Goal: Information Seeking & Learning: Get advice/opinions

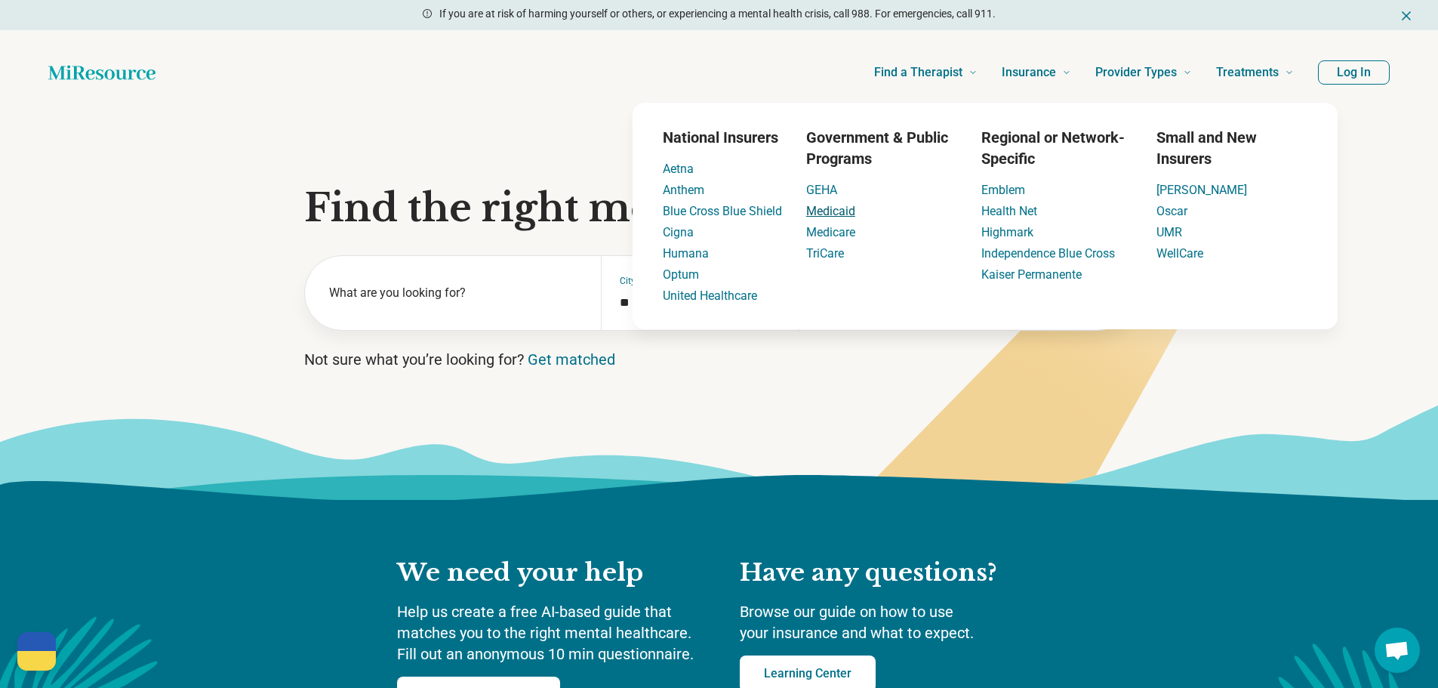
click at [839, 208] on link "Medicaid" at bounding box center [830, 211] width 49 height 14
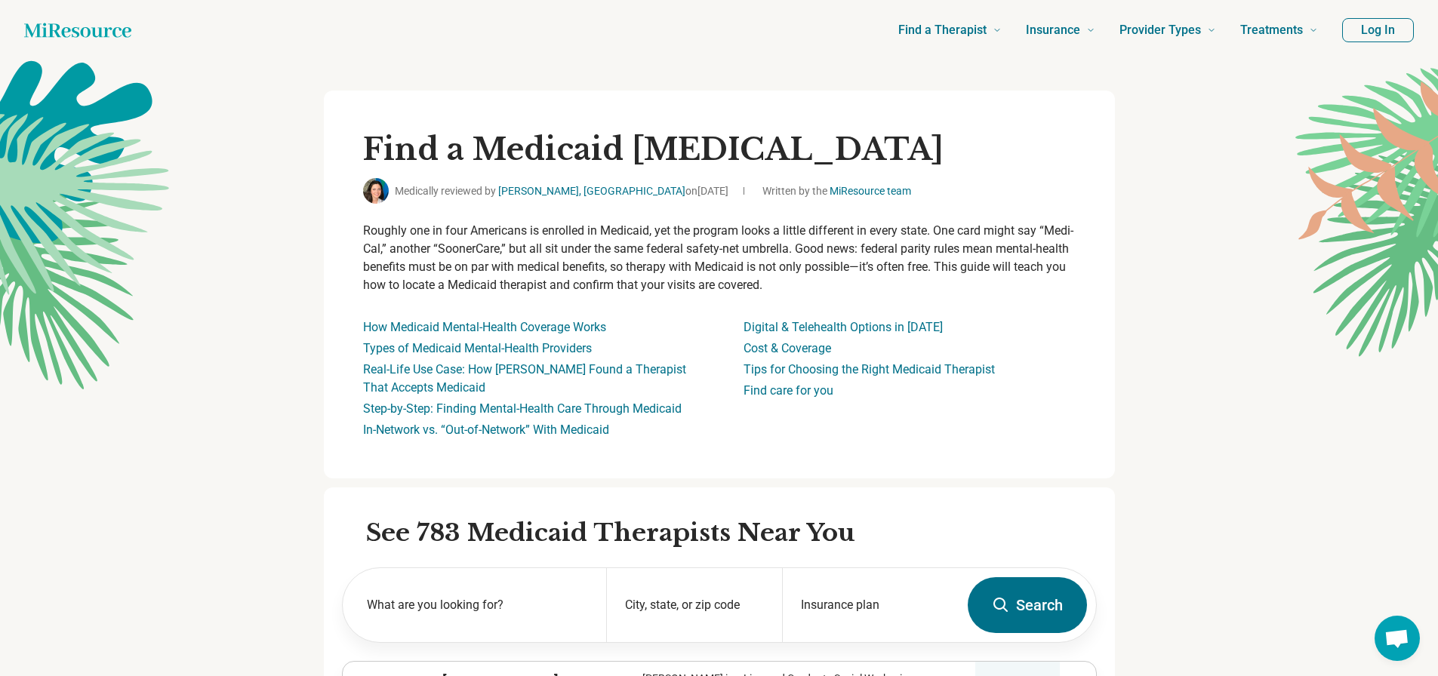
click at [365, 325] on div "Find a Medicaid [MEDICAL_DATA] Medically reviewed by [PERSON_NAME], [GEOGRAPHIC…" at bounding box center [719, 285] width 791 height 388
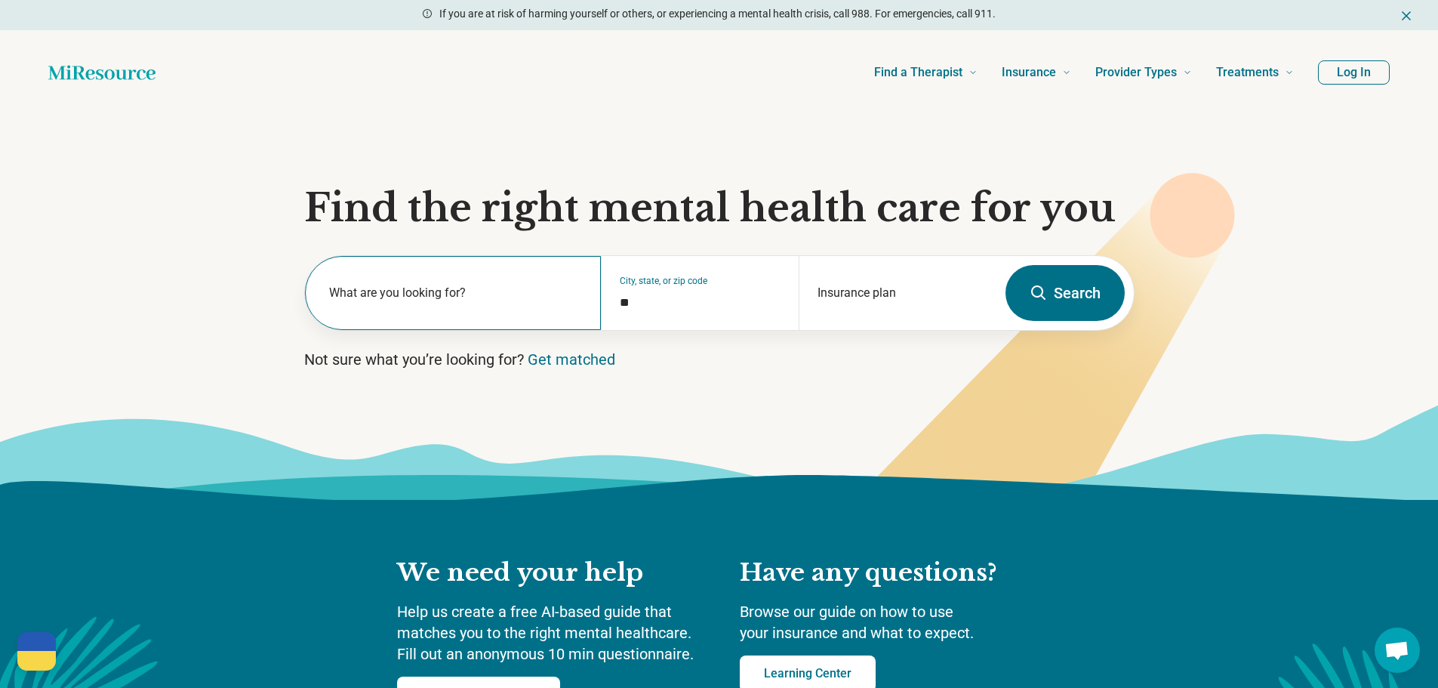
click at [408, 318] on div "What are you looking for?" at bounding box center [453, 293] width 297 height 74
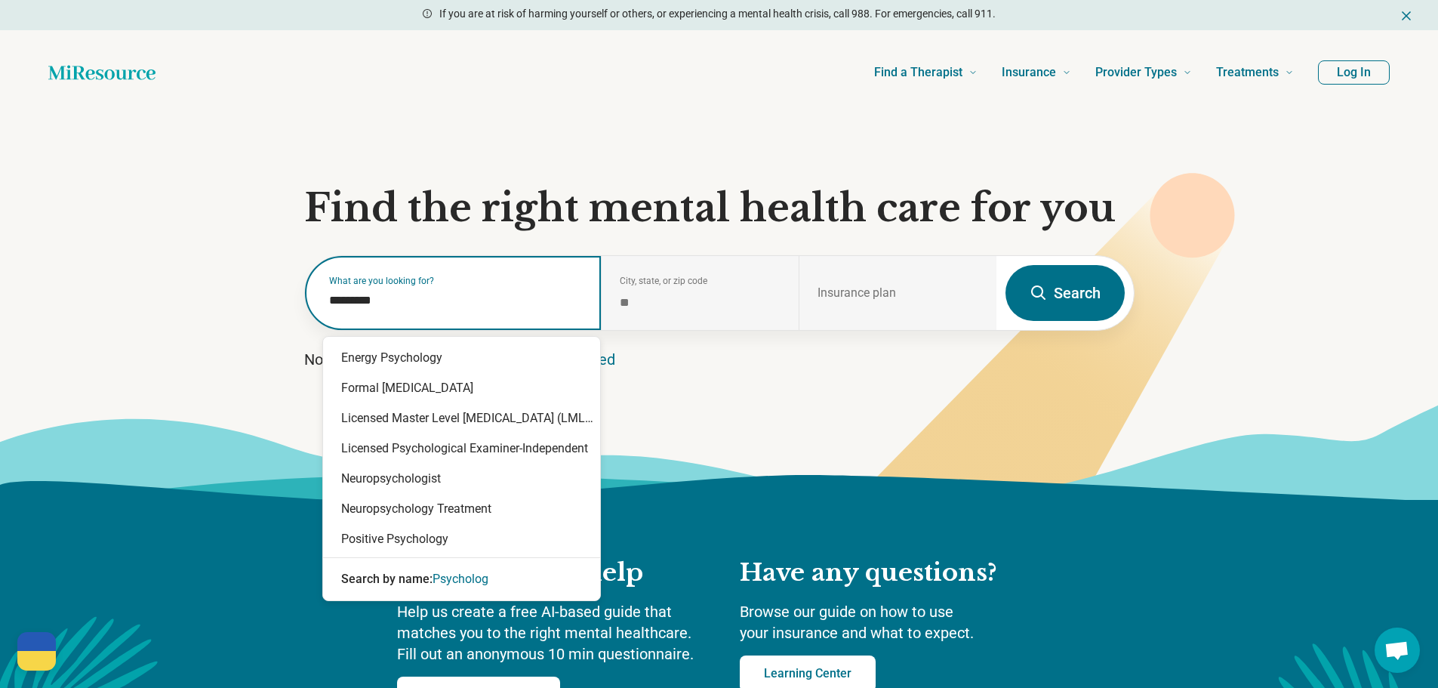
type input "**********"
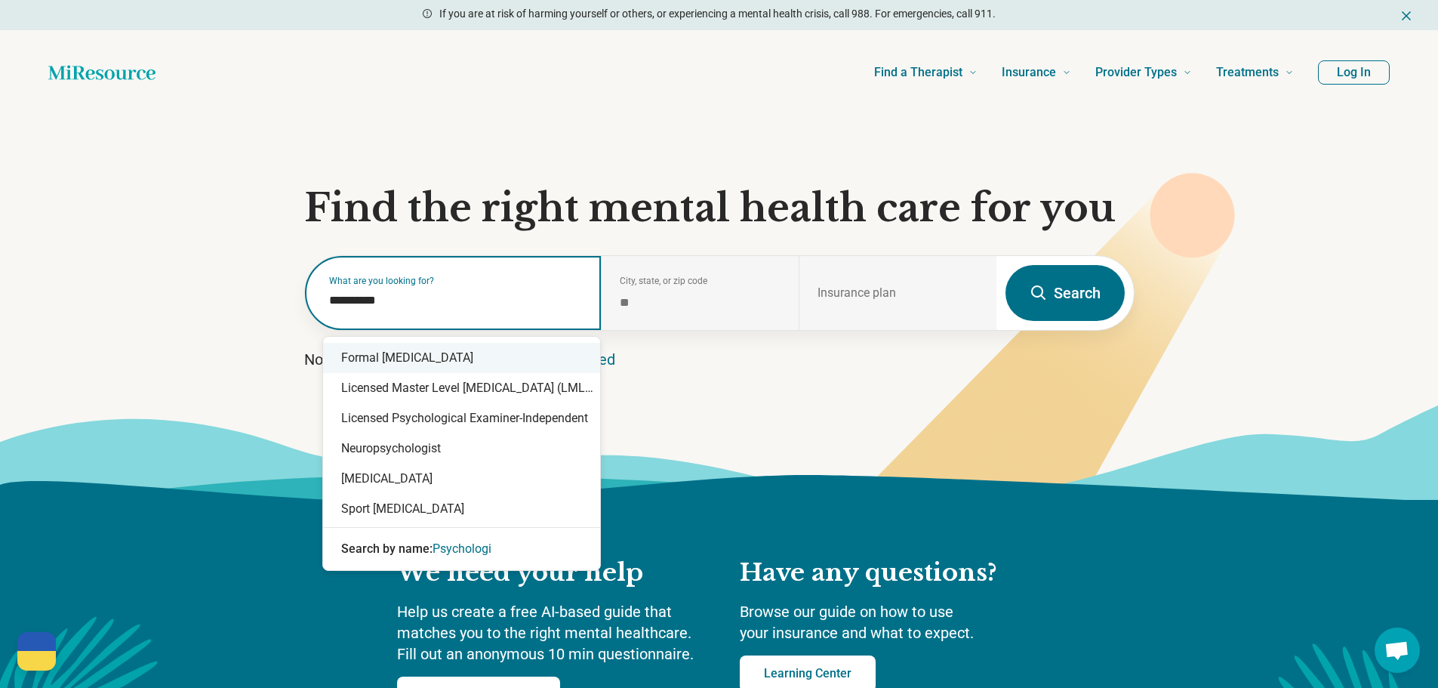
click at [522, 356] on div "Formal [MEDICAL_DATA]" at bounding box center [461, 358] width 277 height 30
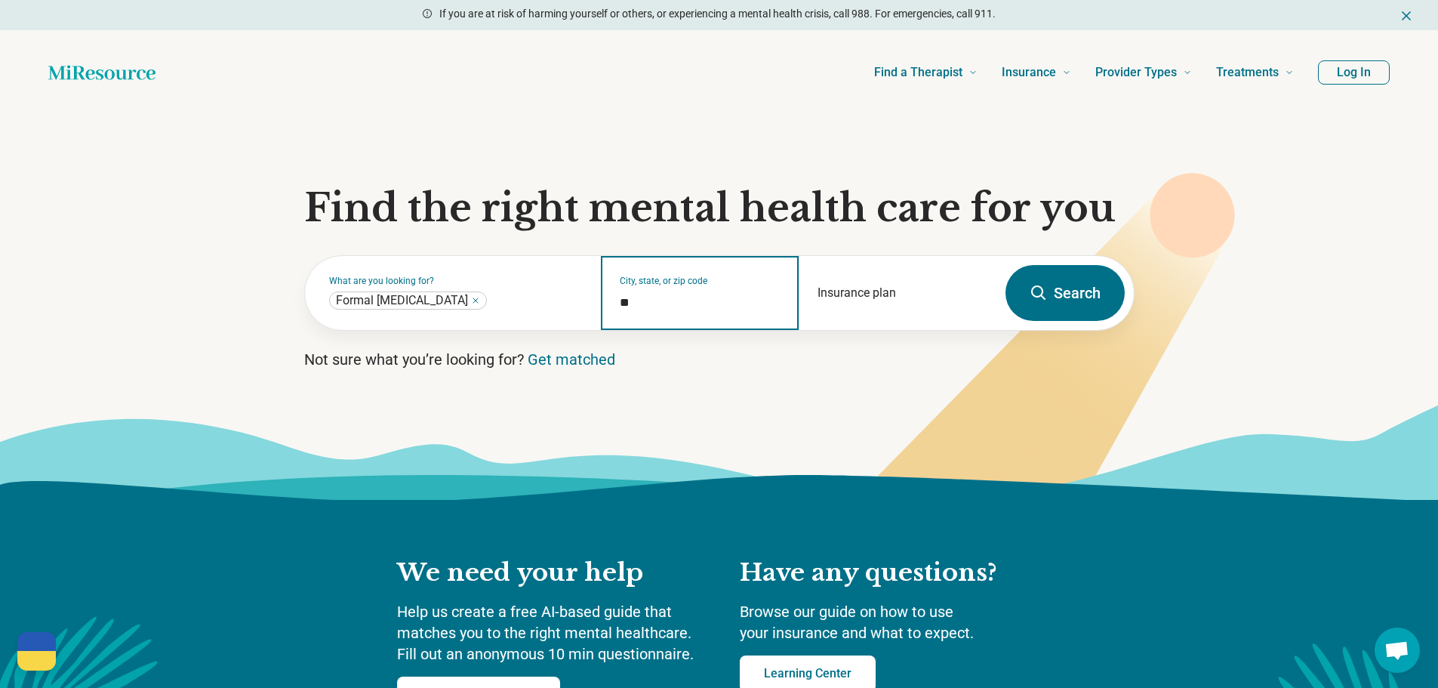
click at [710, 294] on input "*" at bounding box center [700, 303] width 161 height 18
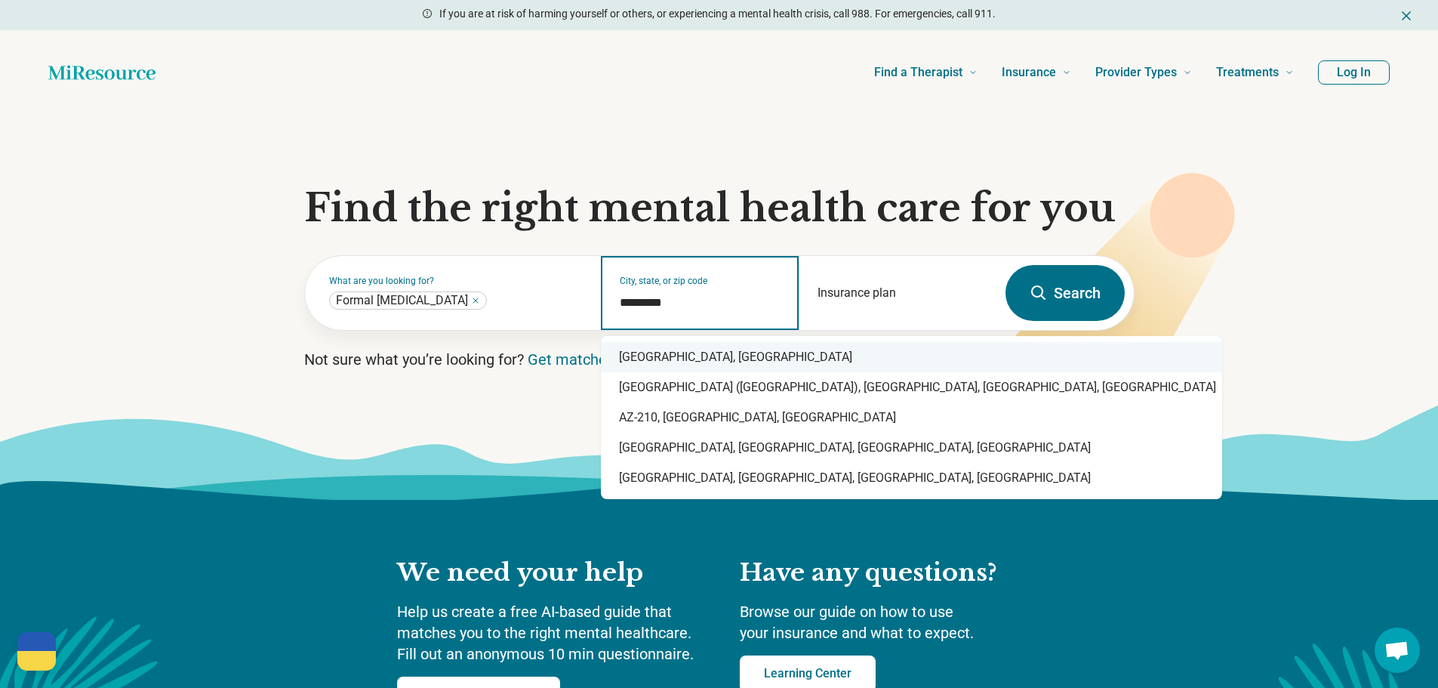
click at [681, 350] on div "[GEOGRAPHIC_DATA], [GEOGRAPHIC_DATA]" at bounding box center [911, 357] width 621 height 30
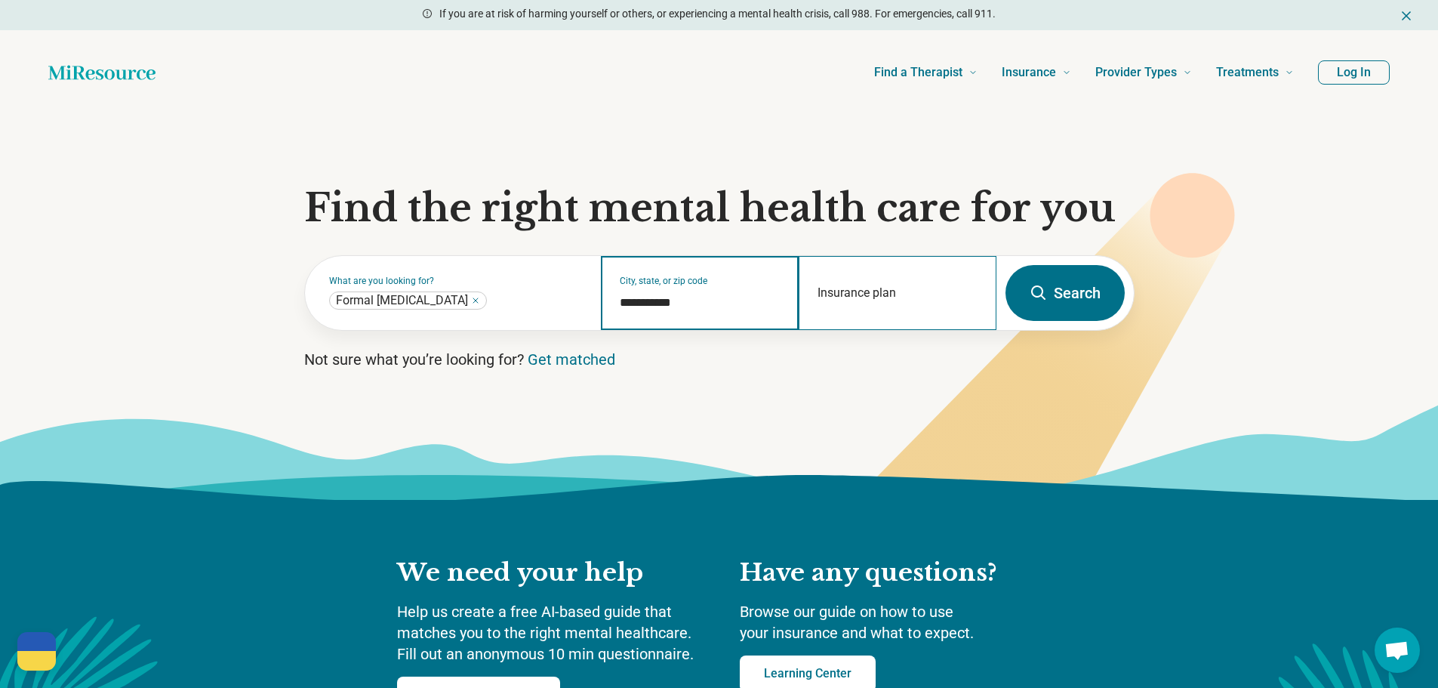
type input "**********"
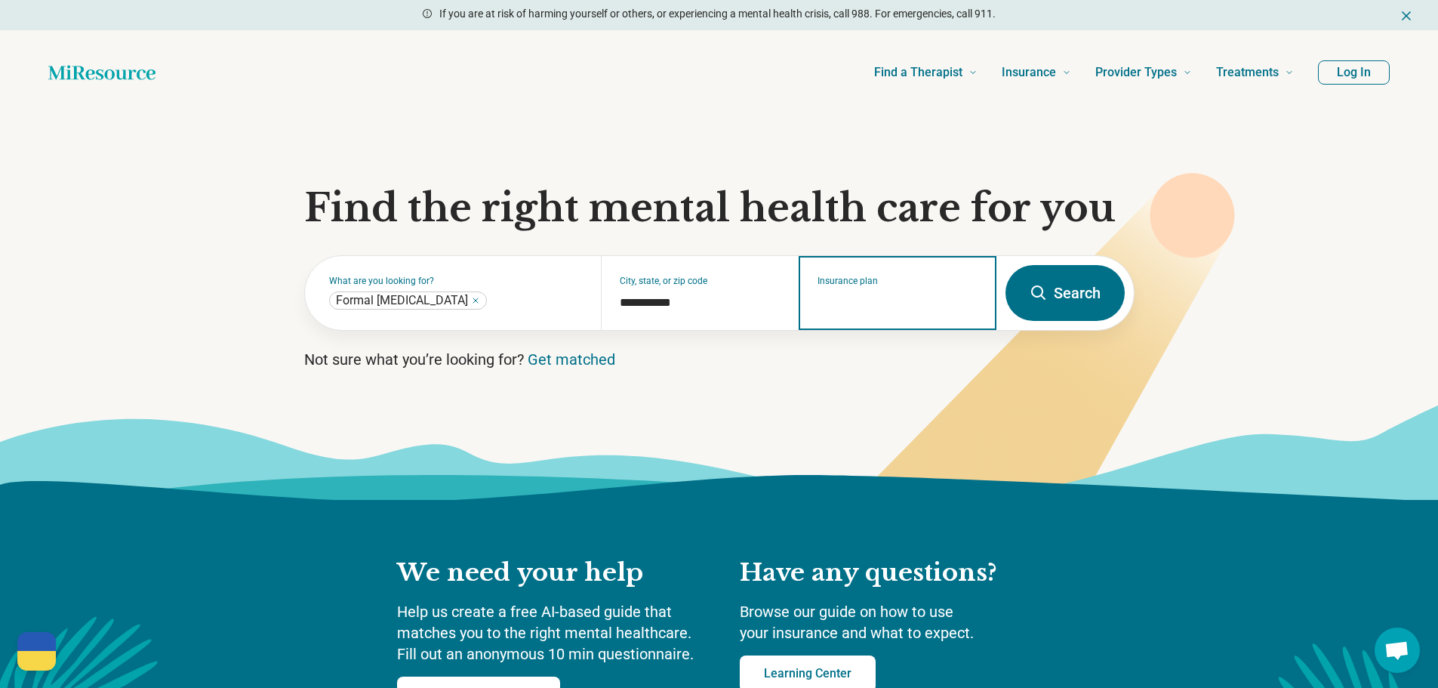
click at [860, 306] on input "Insurance plan" at bounding box center [898, 303] width 161 height 18
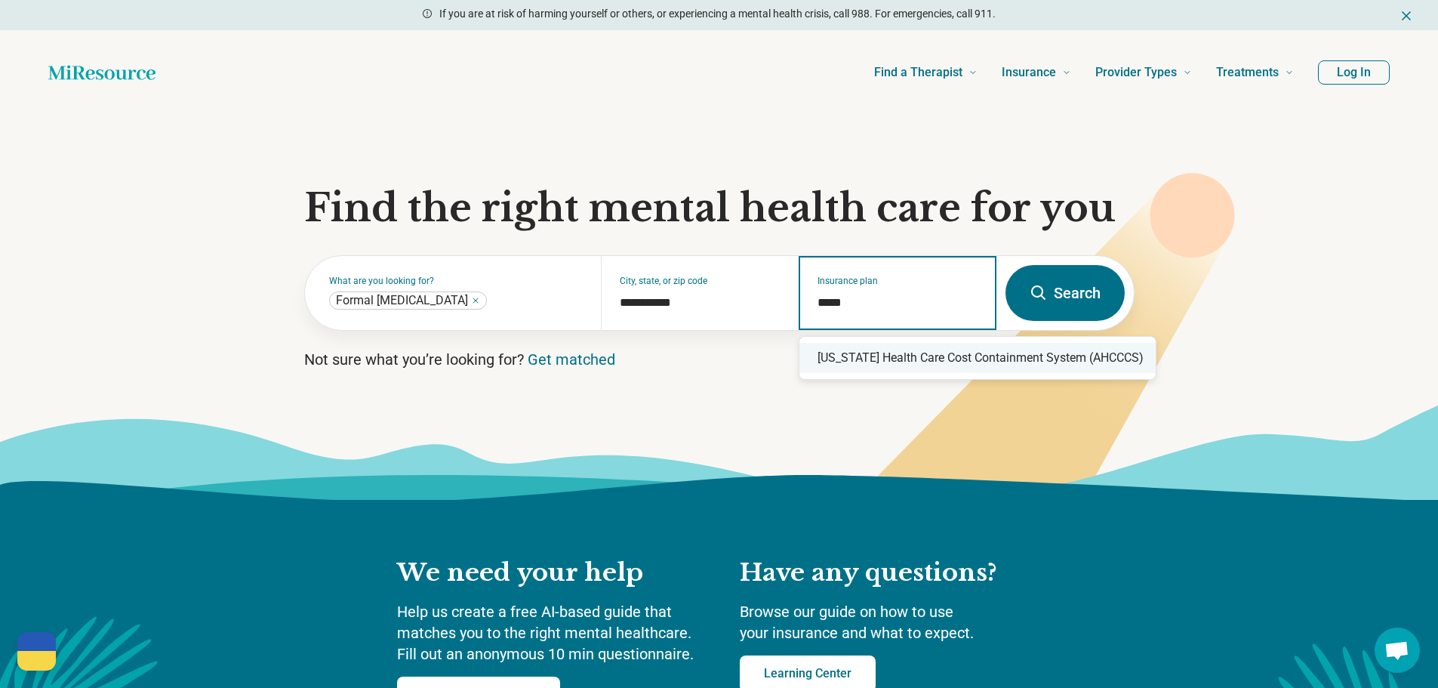
click at [905, 347] on div "[US_STATE] Health Care Cost Containment System (AHCCCS)" at bounding box center [978, 358] width 356 height 30
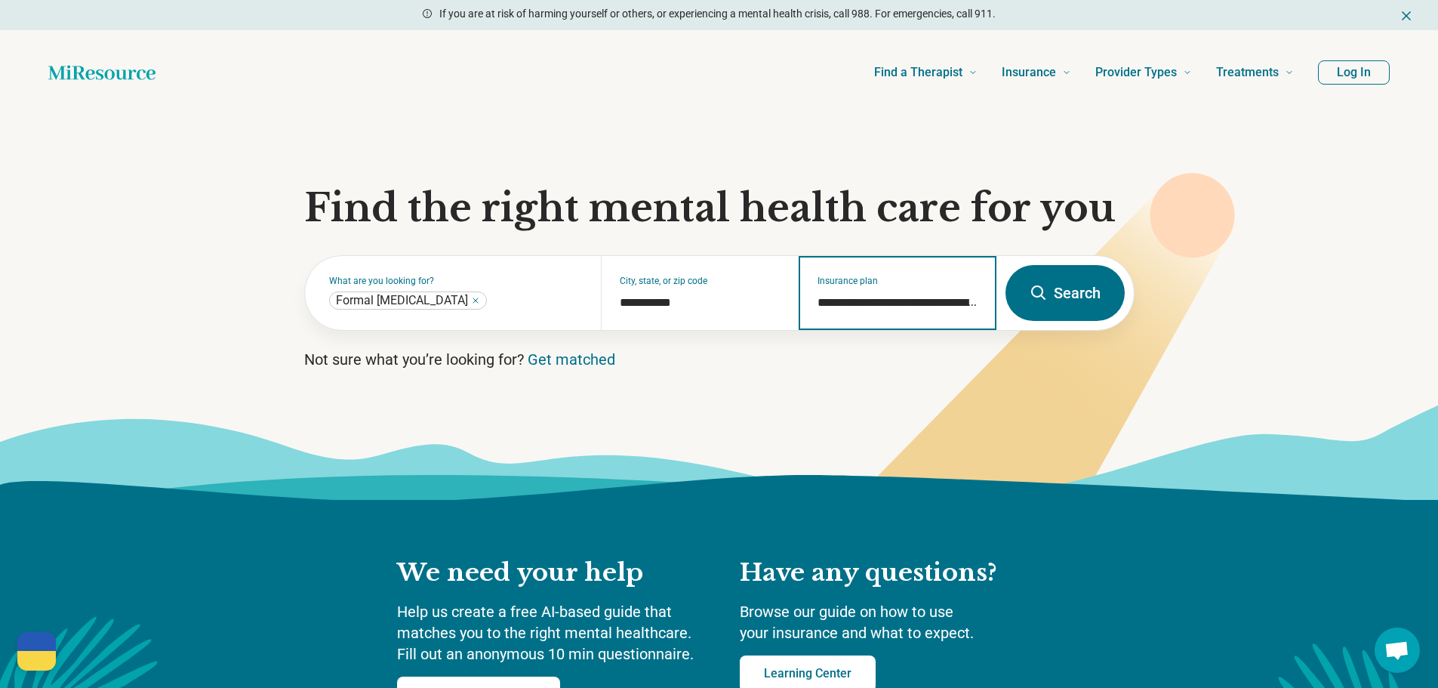
type input "**********"
click at [1071, 290] on button "Search" at bounding box center [1065, 293] width 119 height 56
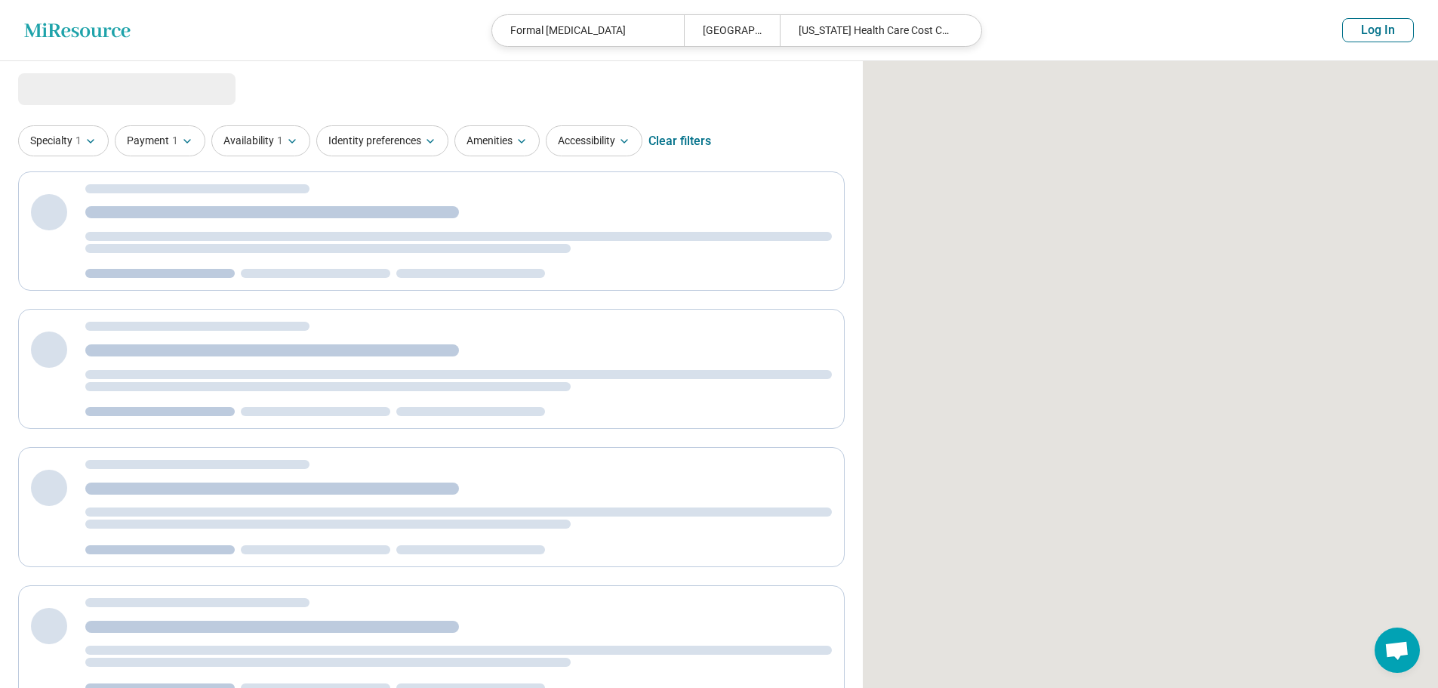
select select "***"
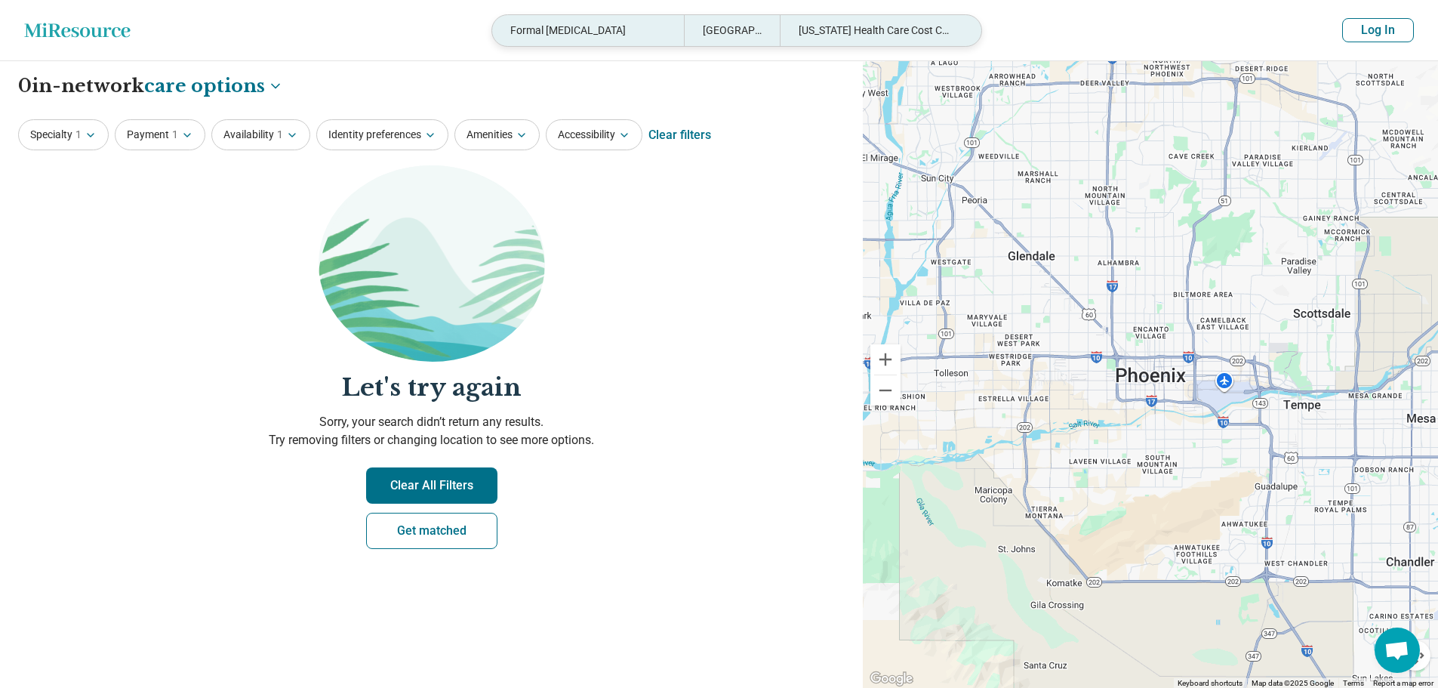
click at [609, 36] on div "Formal [MEDICAL_DATA]" at bounding box center [588, 30] width 192 height 31
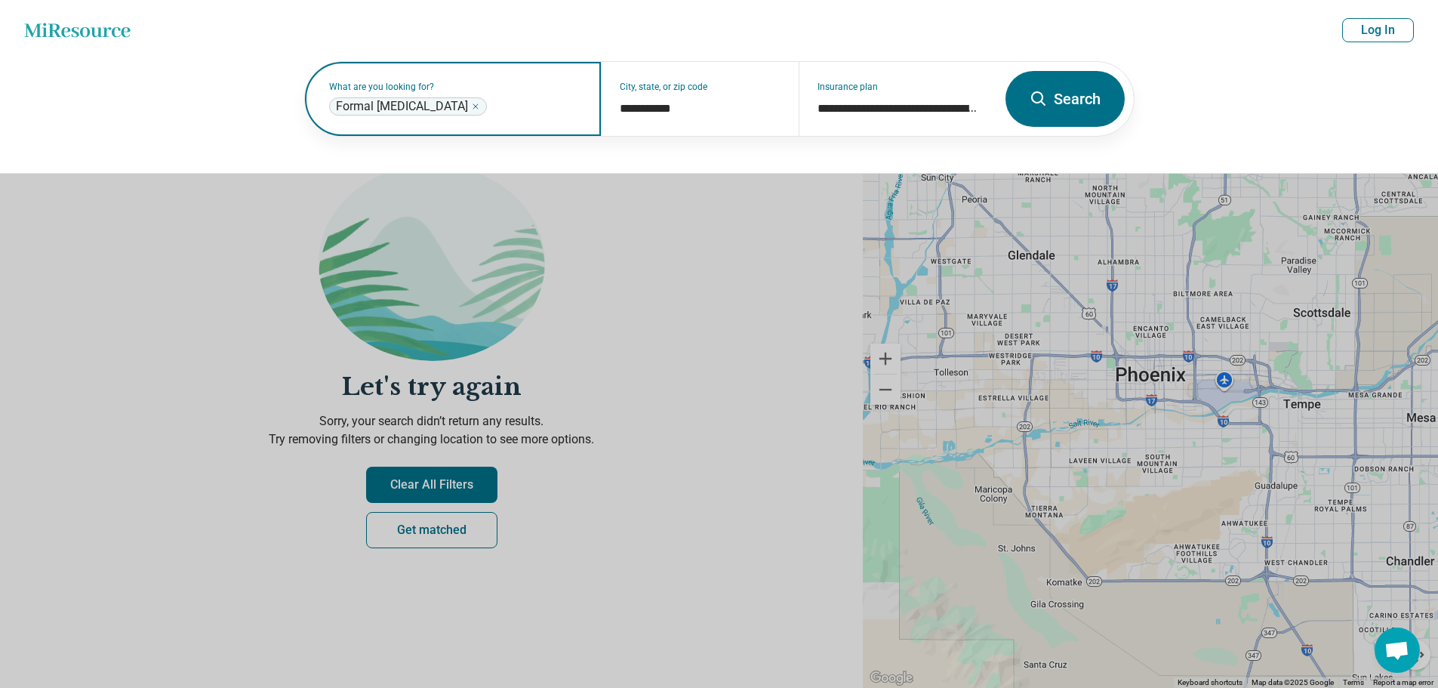
click at [480, 110] on icon "Remove" at bounding box center [475, 106] width 9 height 9
click at [524, 114] on input "text" at bounding box center [456, 106] width 254 height 18
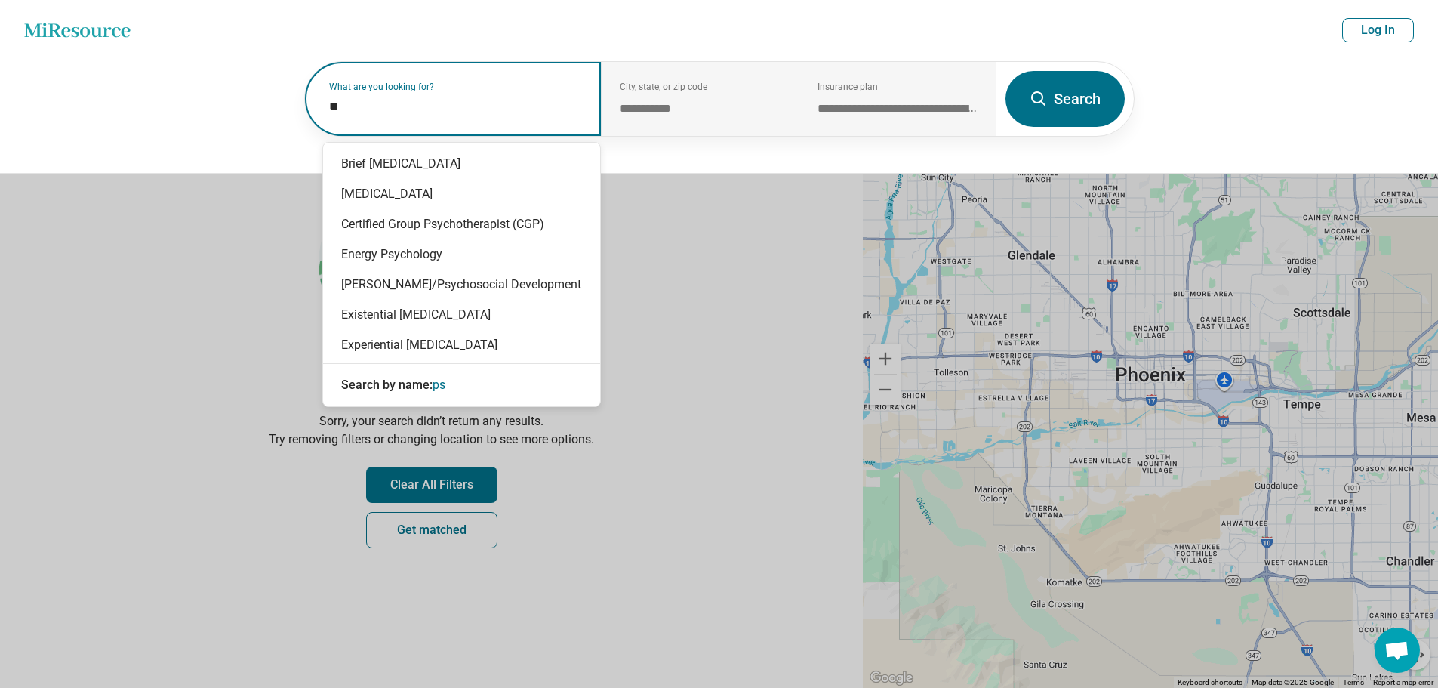
type input "*"
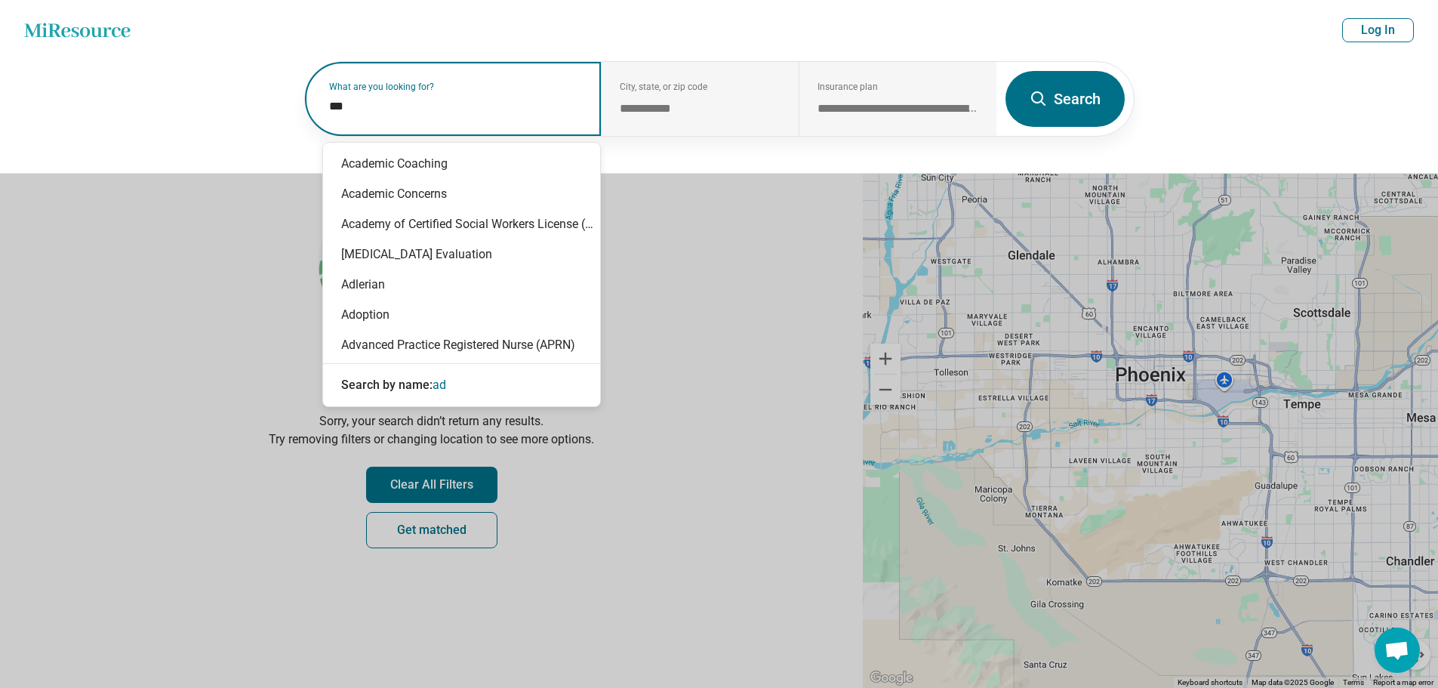
type input "****"
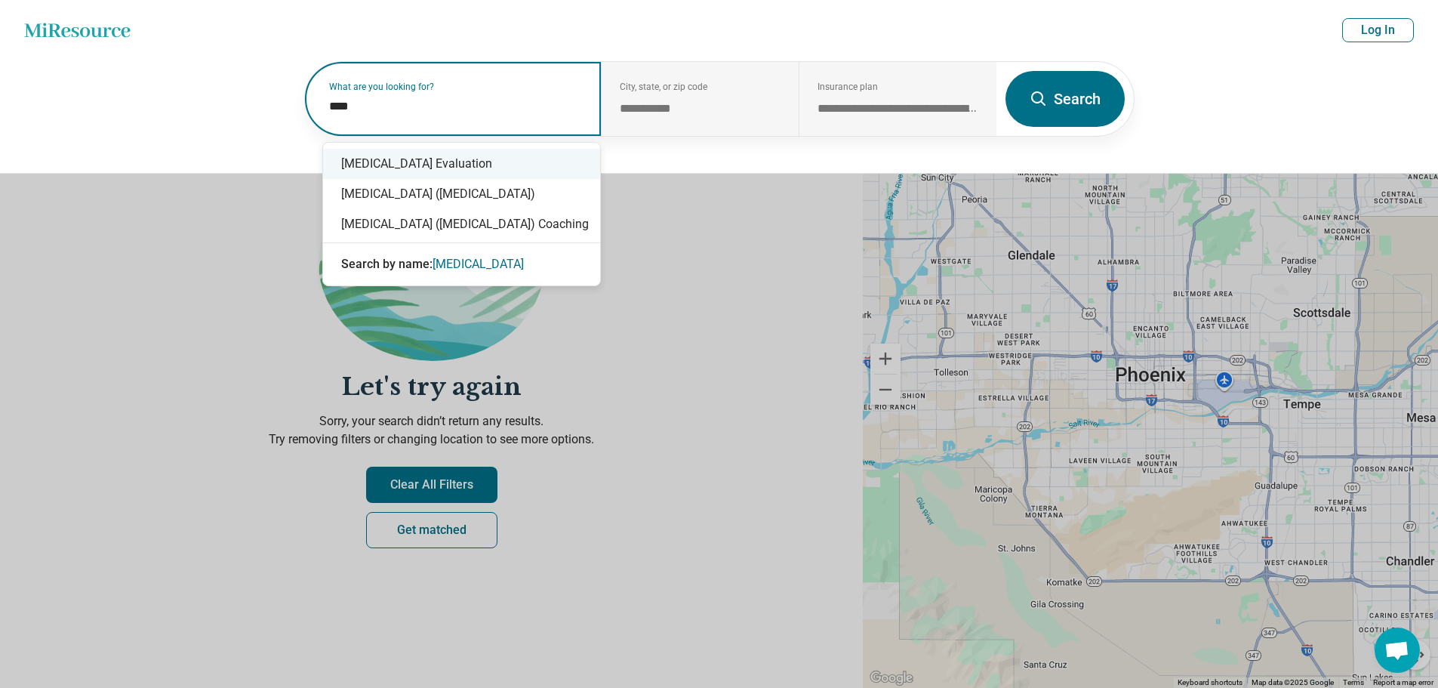
click at [414, 166] on div "[MEDICAL_DATA] Evaluation" at bounding box center [461, 164] width 277 height 30
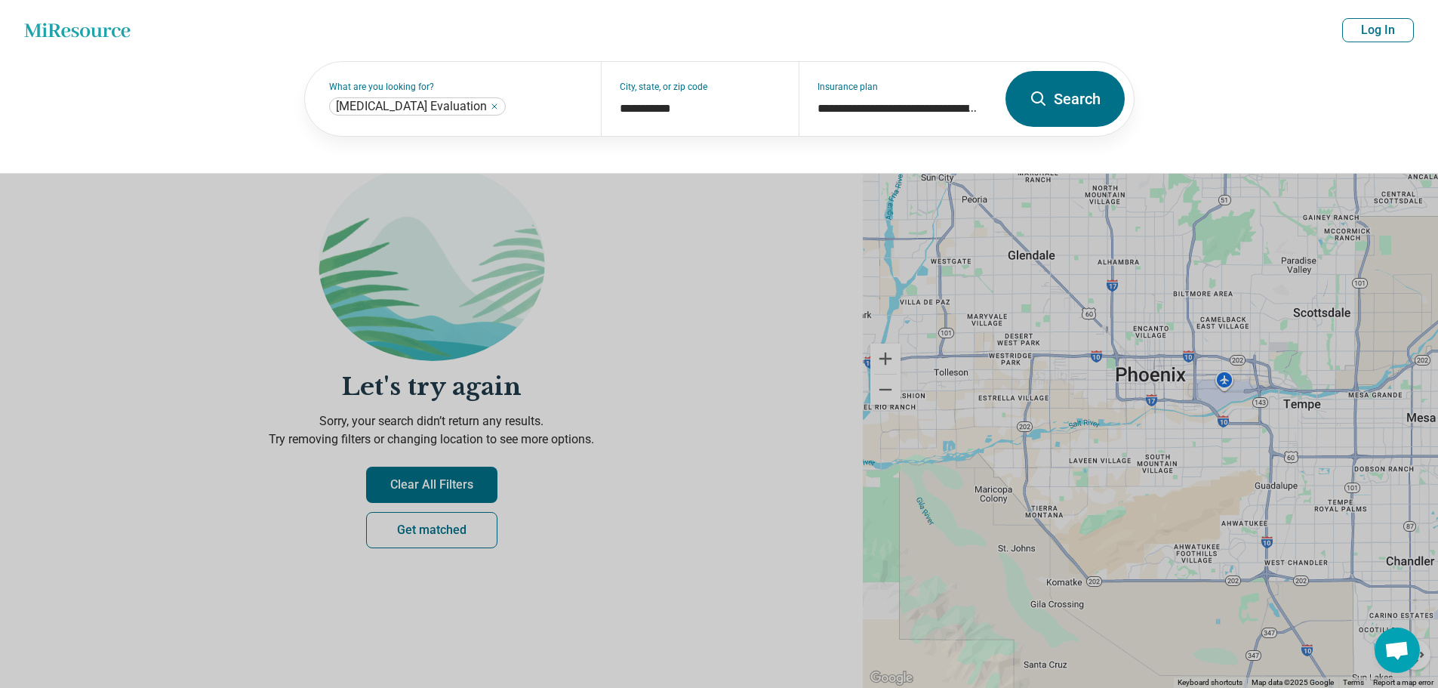
click at [1068, 106] on button "Search" at bounding box center [1065, 99] width 119 height 56
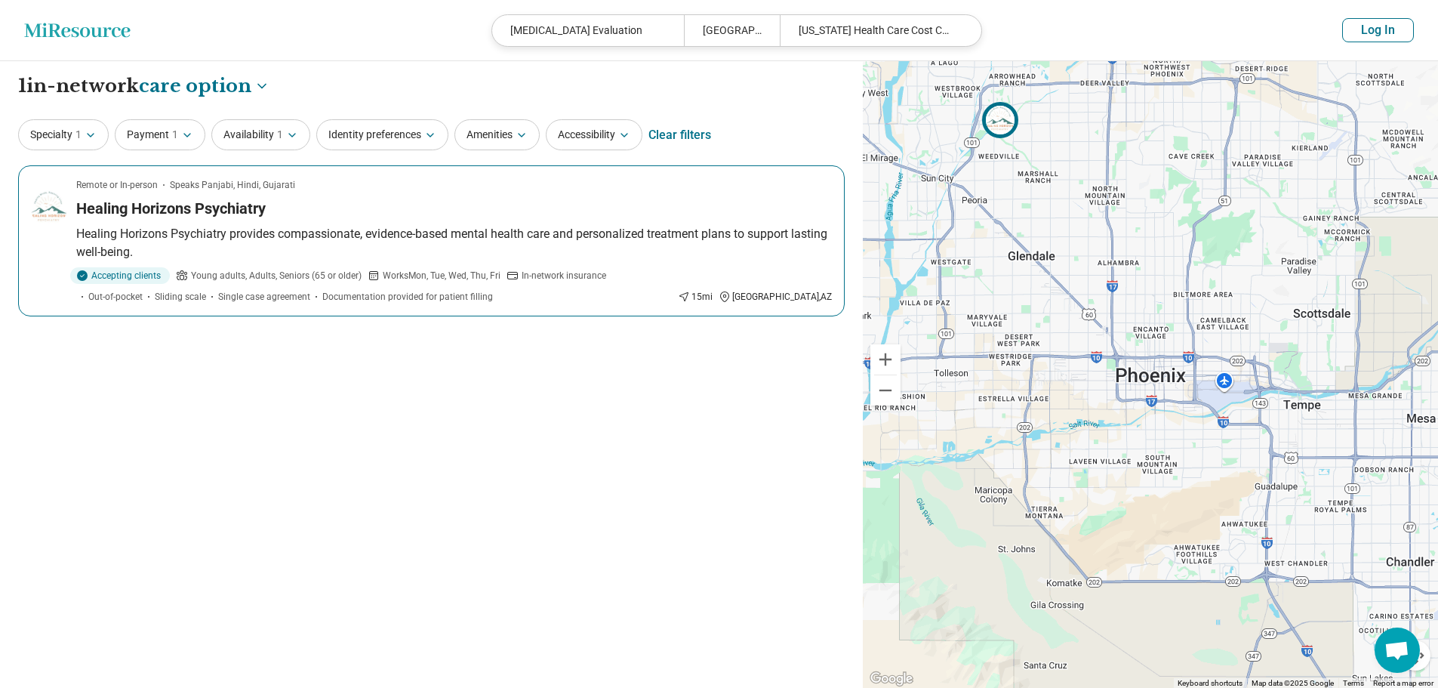
click at [196, 226] on p "Healing Horizons Psychiatry provides compassionate, evidence-based mental healt…" at bounding box center [454, 243] width 756 height 36
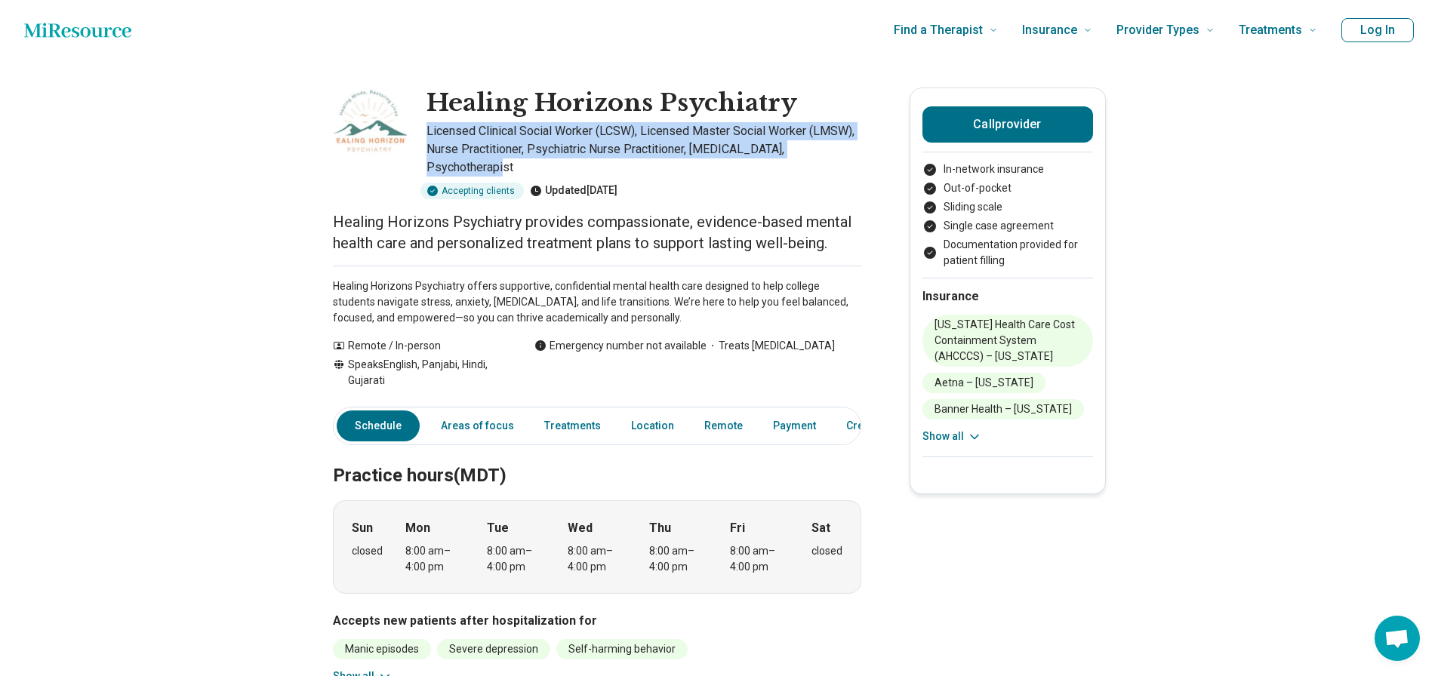
drag, startPoint x: 860, startPoint y: 147, endPoint x: 432, endPoint y: 125, distance: 428.7
click at [432, 125] on p "Licensed Clinical Social Worker (LCSW), Licensed Master Social Worker (LMSW), N…" at bounding box center [644, 149] width 435 height 54
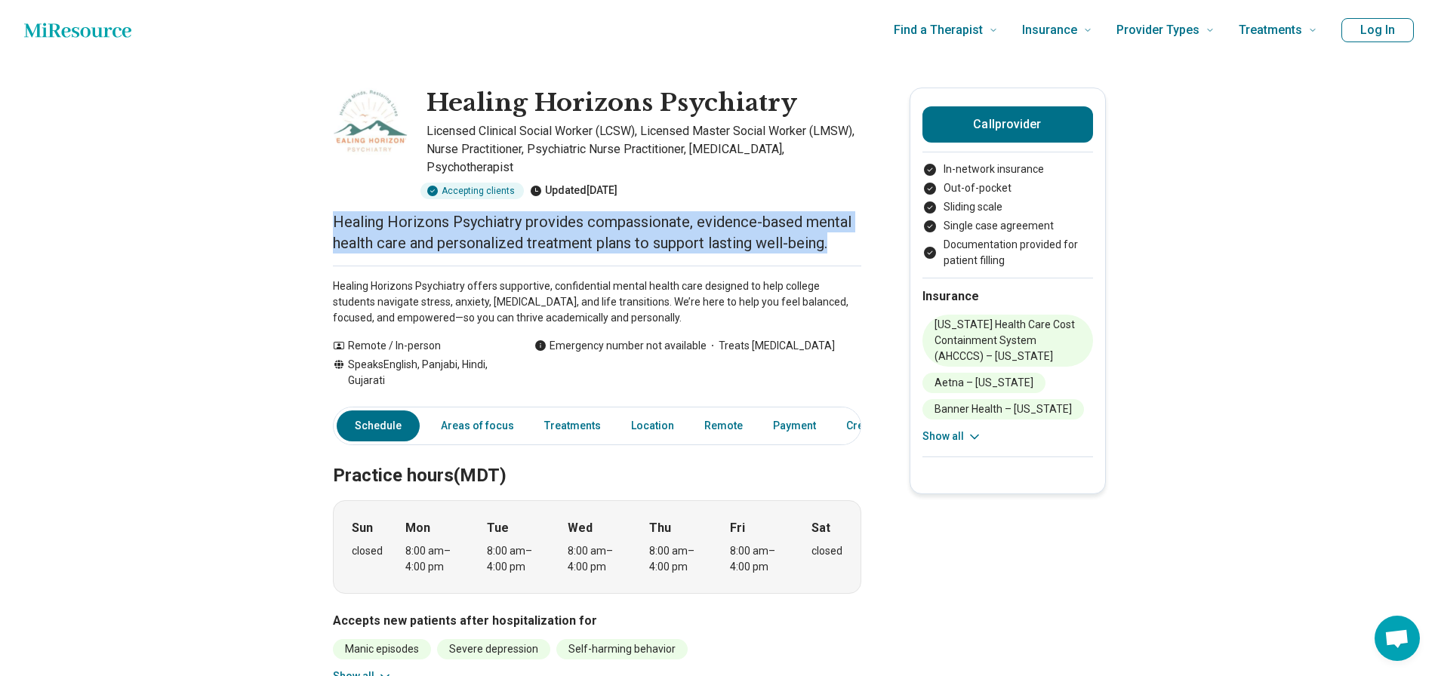
drag, startPoint x: 849, startPoint y: 228, endPoint x: 333, endPoint y: 204, distance: 517.0
click at [858, 232] on p "Healing Horizons Psychiatry provides compassionate, evidence-based mental healt…" at bounding box center [597, 232] width 528 height 42
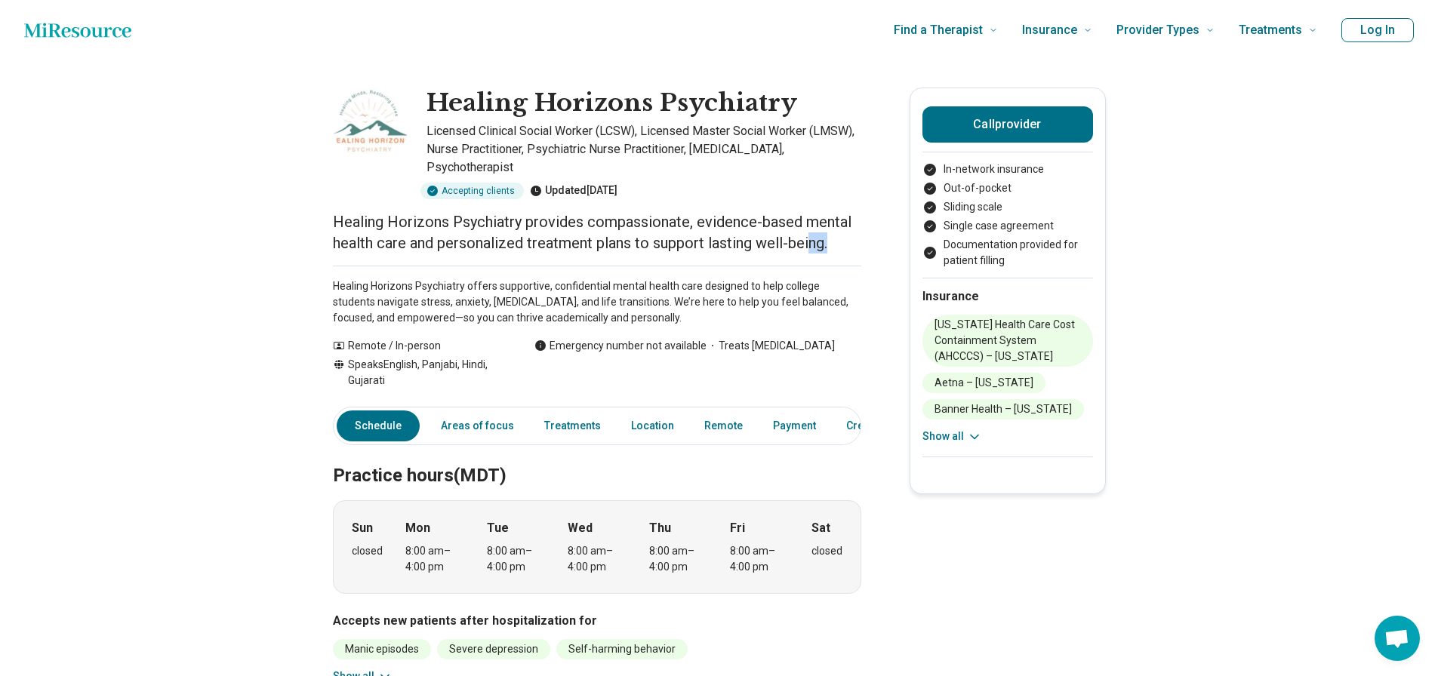
drag, startPoint x: 862, startPoint y: 232, endPoint x: 845, endPoint y: 238, distance: 18.4
